Goal: Task Accomplishment & Management: Use online tool/utility

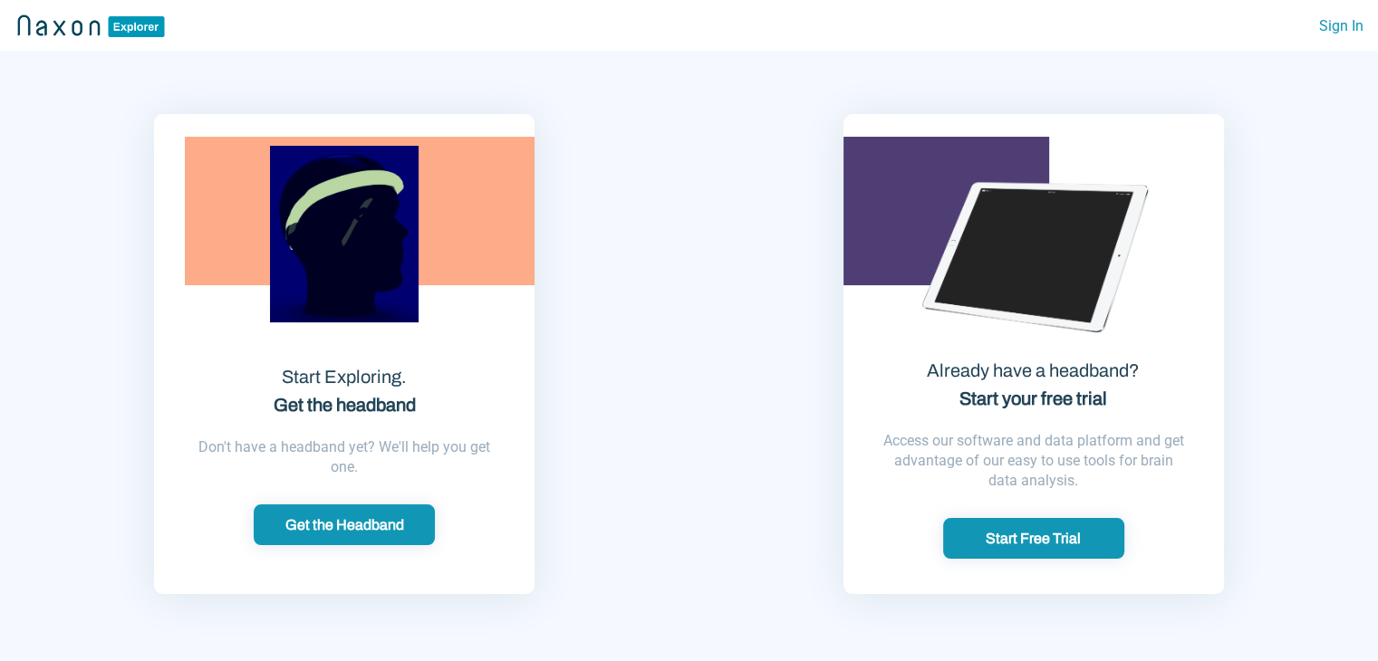
click at [1042, 540] on div "Start Free Trial" at bounding box center [1034, 538] width 170 height 19
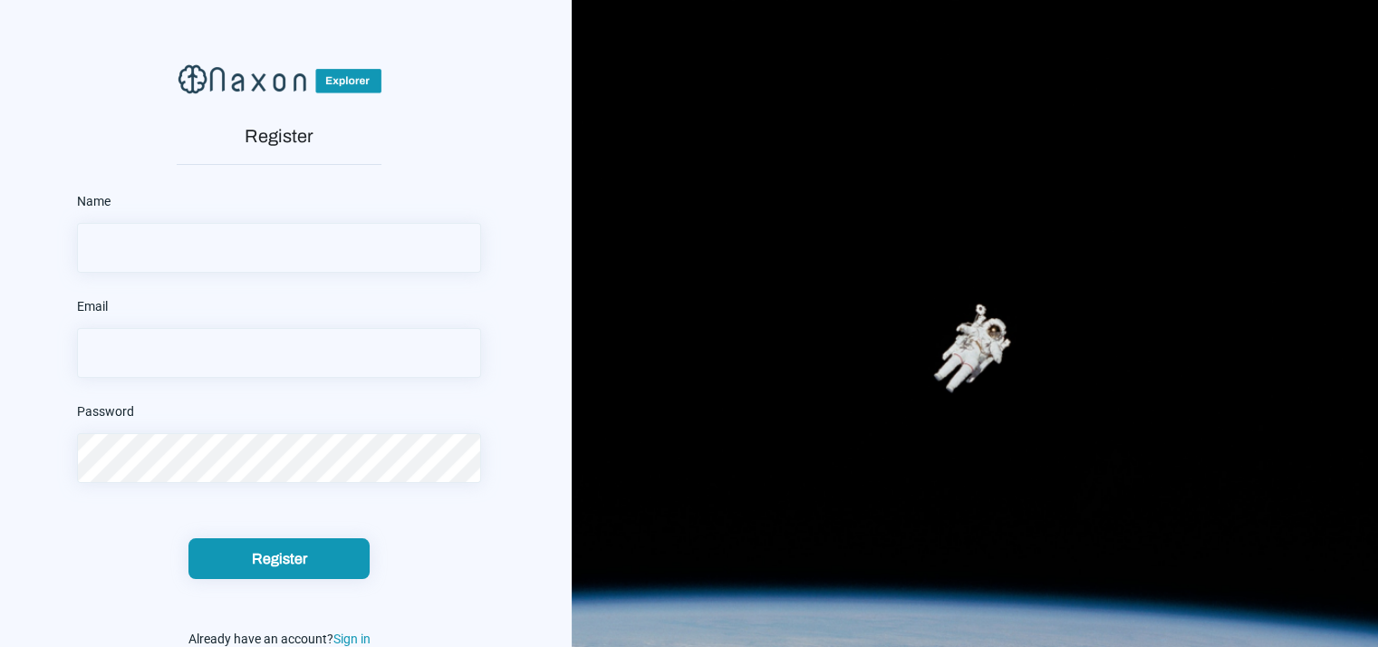
click at [251, 247] on input "text" at bounding box center [279, 248] width 404 height 50
type input "[PERSON_NAME]"
click at [248, 342] on input "email" at bounding box center [279, 353] width 404 height 50
type input "[PERSON_NAME][EMAIL_ADDRESS][DOMAIN_NAME]"
click at [188, 538] on button "Register" at bounding box center [278, 558] width 181 height 41
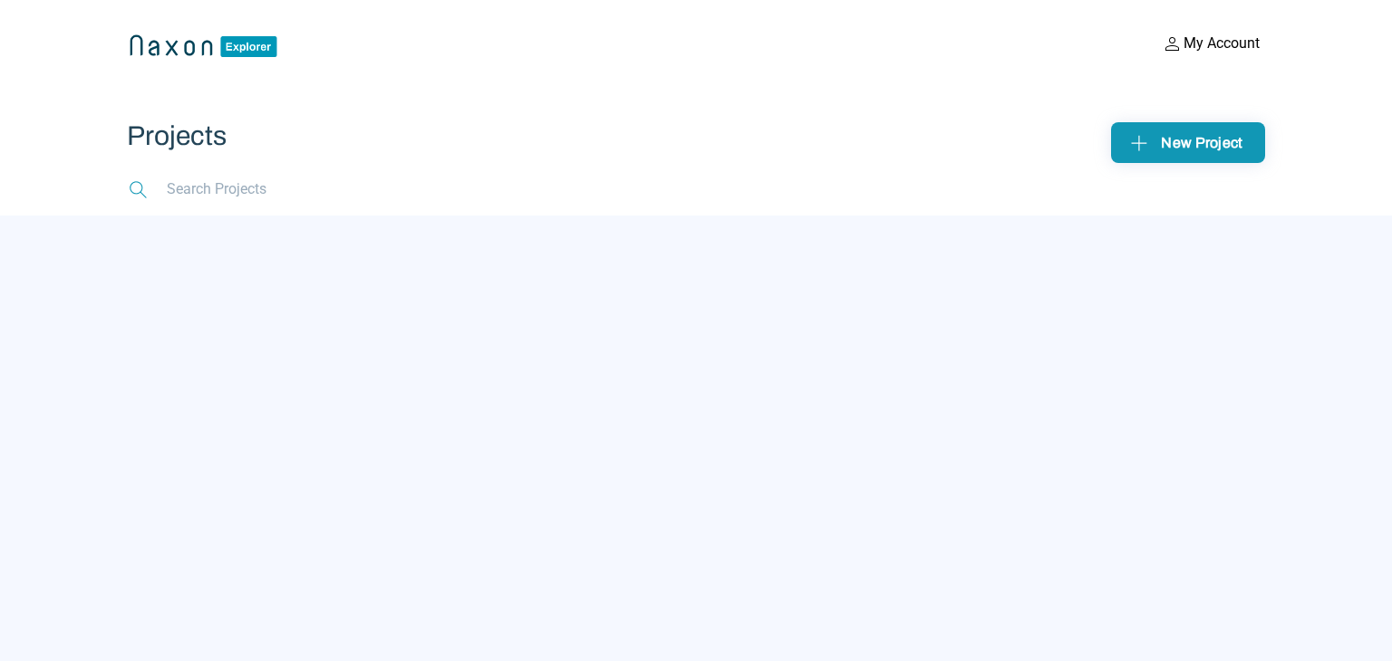
click at [1197, 132] on div "New Project" at bounding box center [1187, 143] width 125 height 28
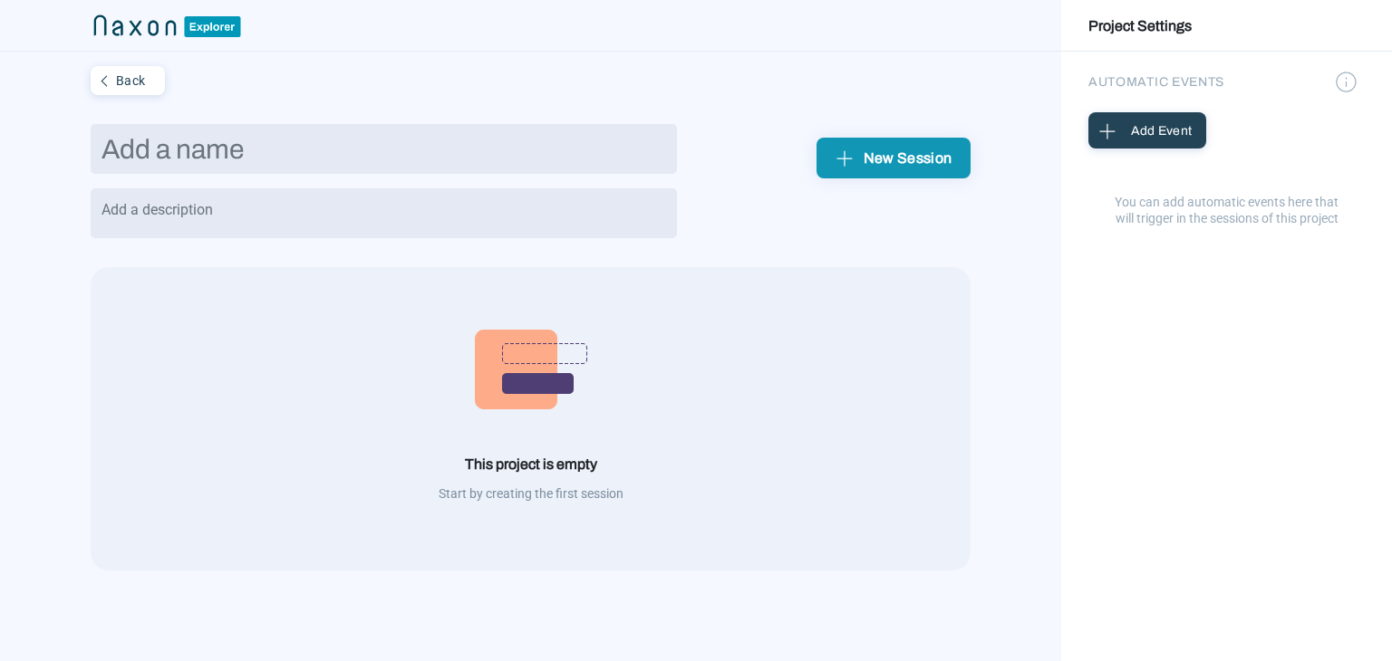
click at [358, 149] on input "text" at bounding box center [384, 149] width 586 height 50
type input "I"
type input "Ondas cerebrales EEG Excel"
click at [344, 203] on textarea at bounding box center [384, 213] width 586 height 50
type textarea "LO mismo"
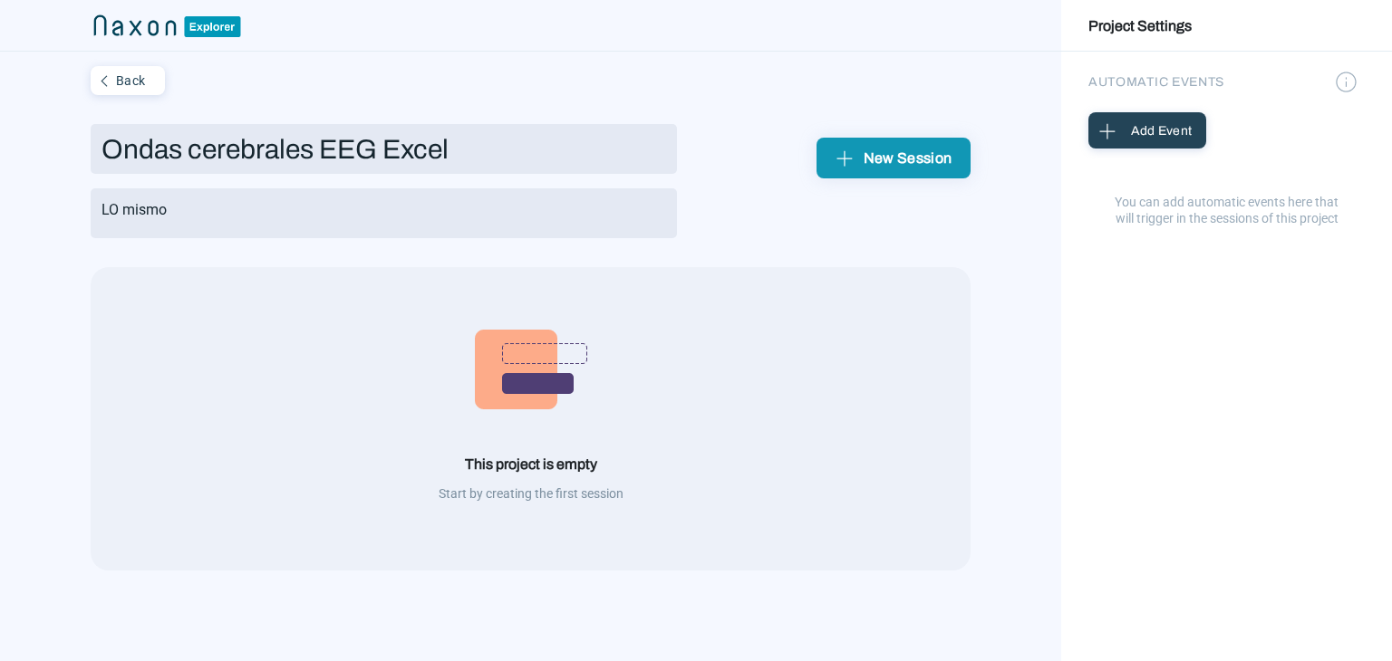
click at [524, 400] on img at bounding box center [531, 370] width 112 height 80
click at [897, 175] on button "New Session" at bounding box center [893, 158] width 154 height 41
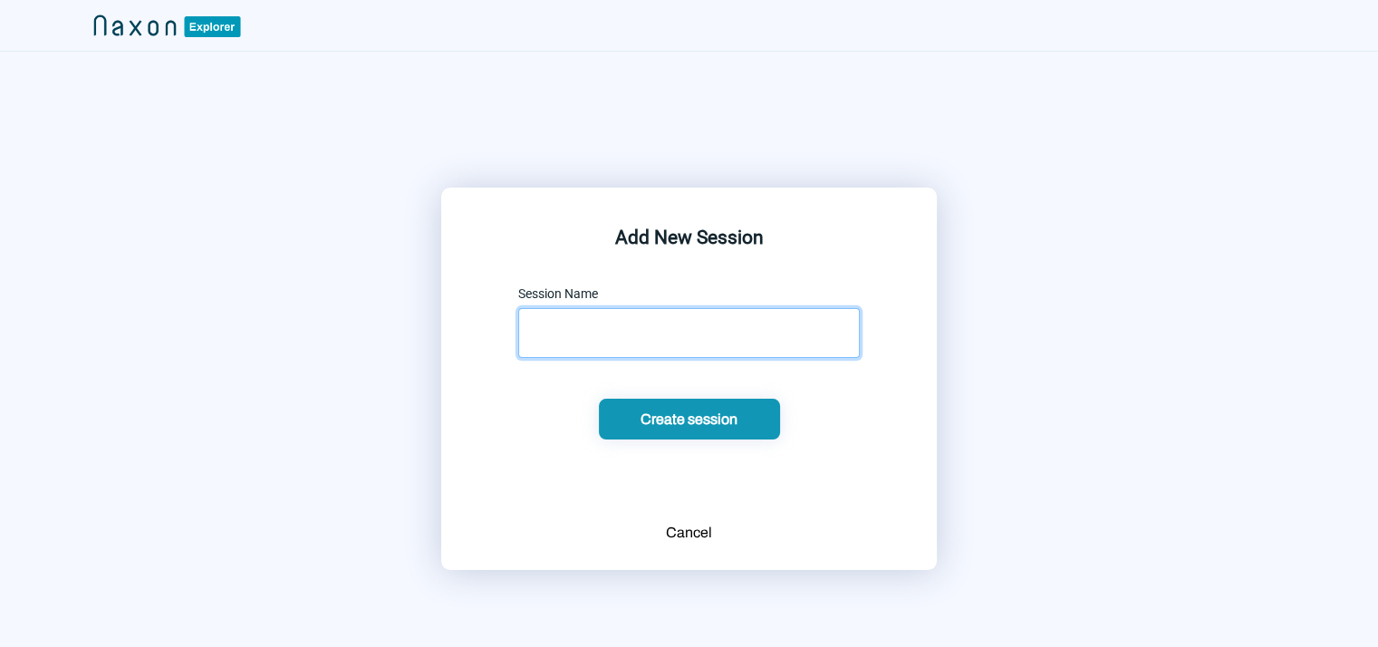
click at [651, 337] on input "text" at bounding box center [689, 333] width 342 height 50
type input "Ondas cerebrales"
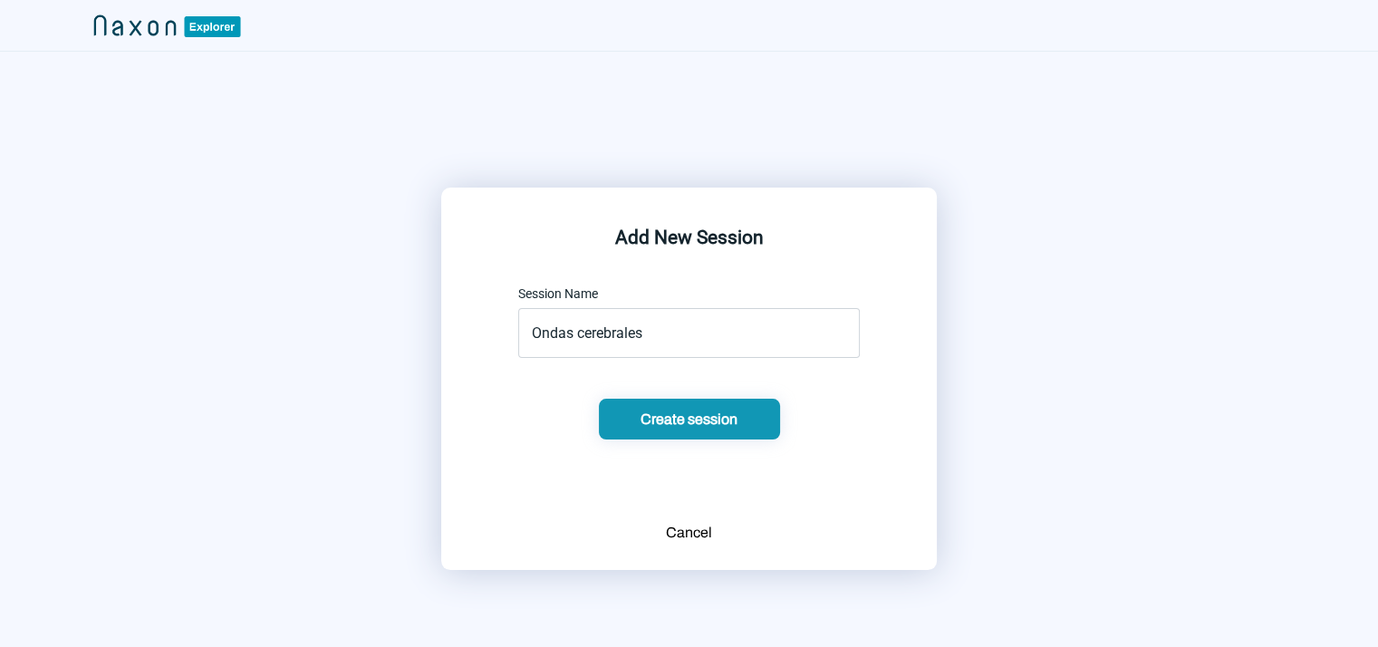
click at [696, 419] on div "Create session" at bounding box center [689, 419] width 170 height 19
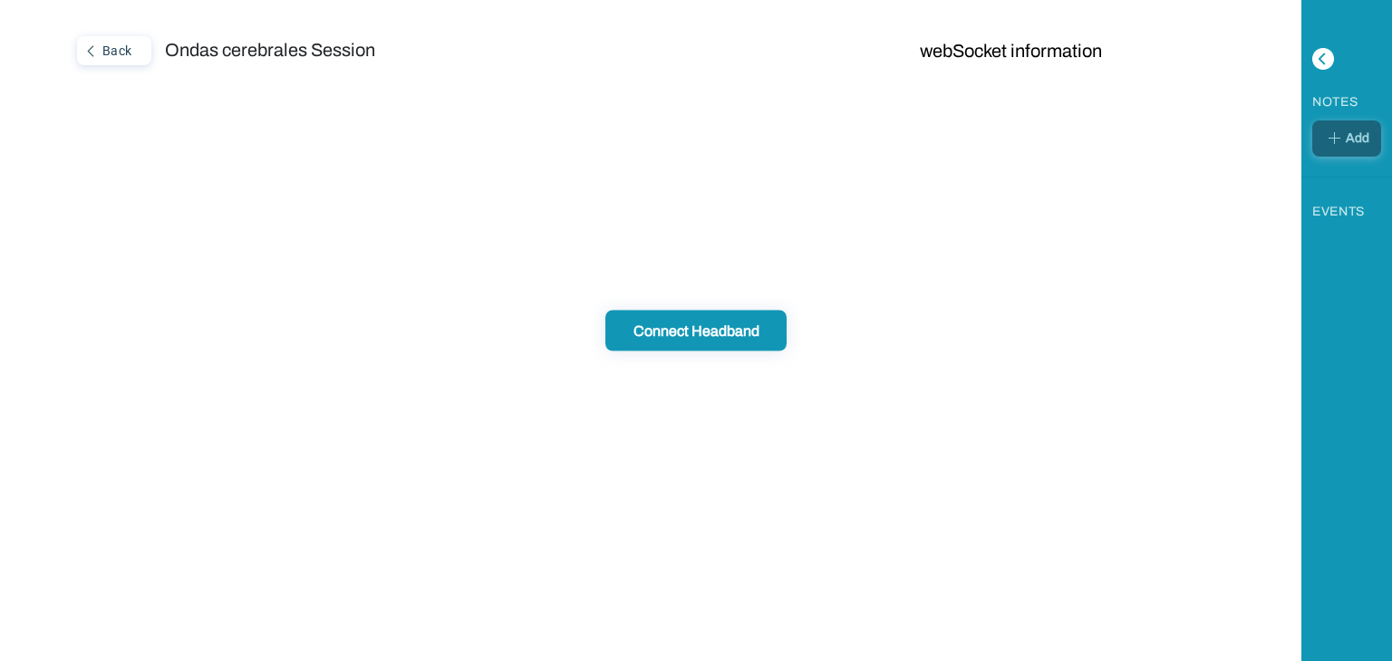
click at [122, 54] on div "Back" at bounding box center [112, 51] width 67 height 24
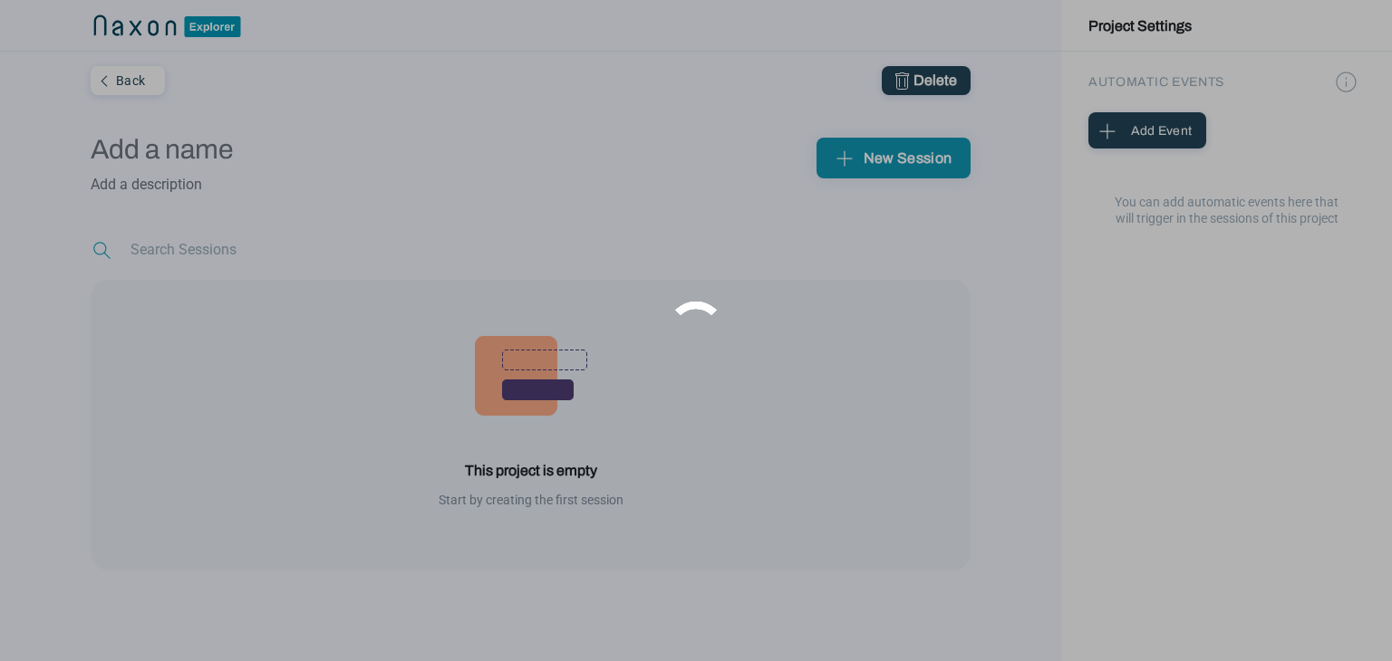
type input "Ondas cerebrales EEG Excel"
type textarea "LO mismo"
